Goal: Information Seeking & Learning: Learn about a topic

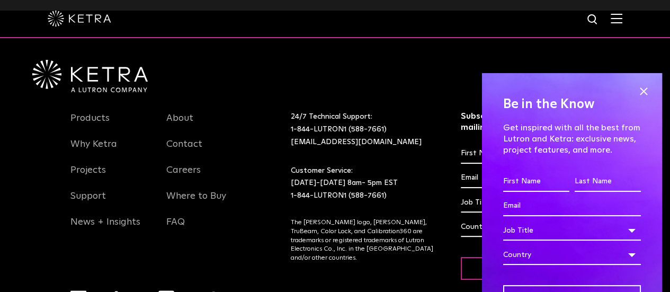
scroll to position [2225, 0]
